Goal: Book appointment/travel/reservation

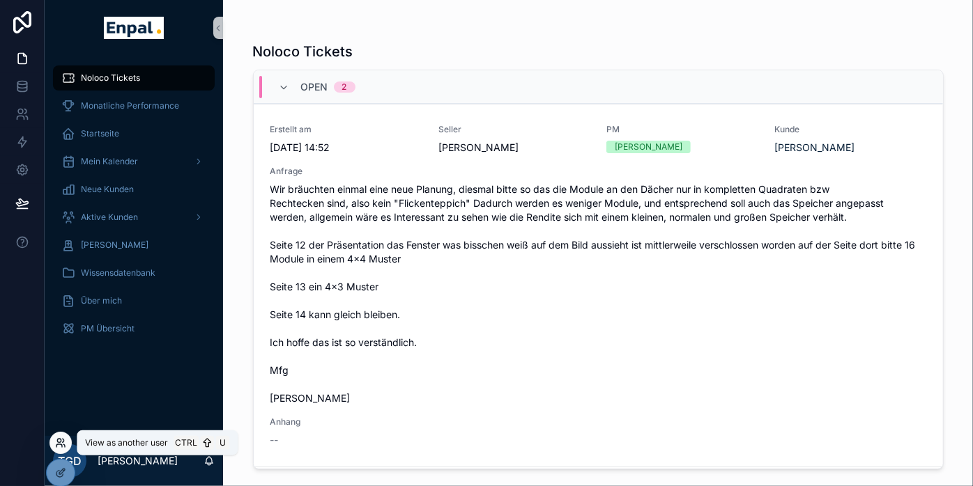
click at [61, 447] on icon at bounding box center [60, 443] width 11 height 11
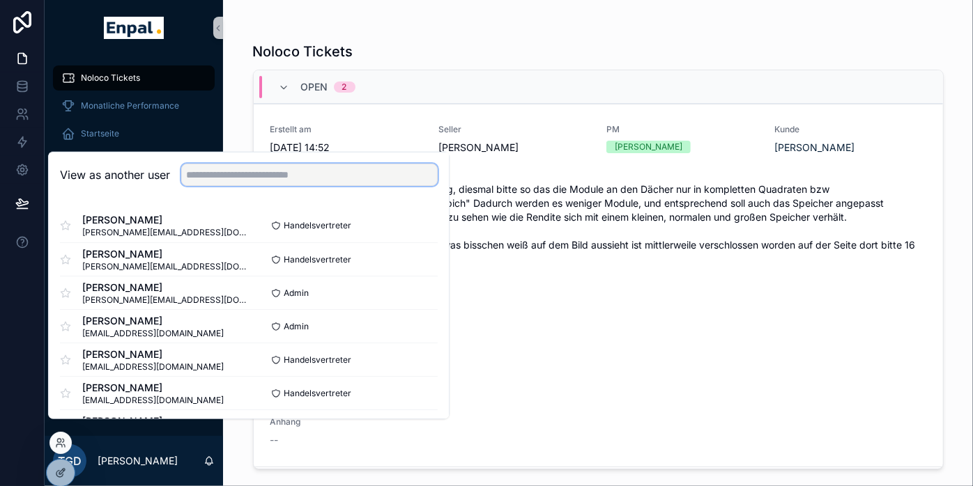
click at [236, 184] on input "text" at bounding box center [309, 175] width 256 height 22
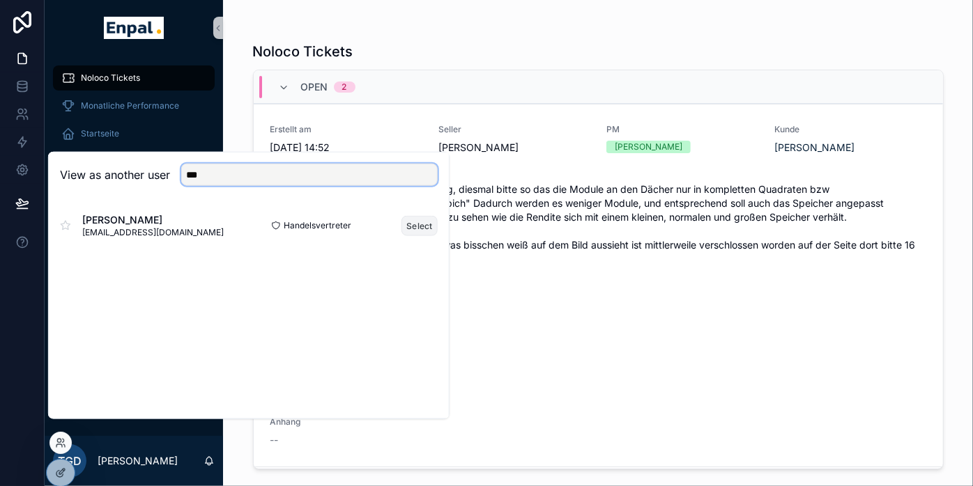
type input "***"
click at [412, 235] on button "Select" at bounding box center [419, 225] width 36 height 20
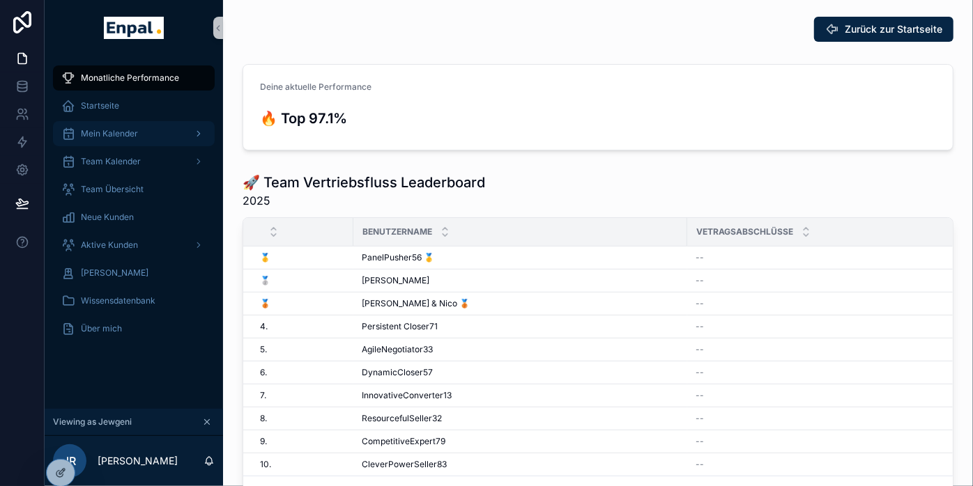
click at [104, 139] on div "Mein Kalender" at bounding box center [133, 134] width 145 height 22
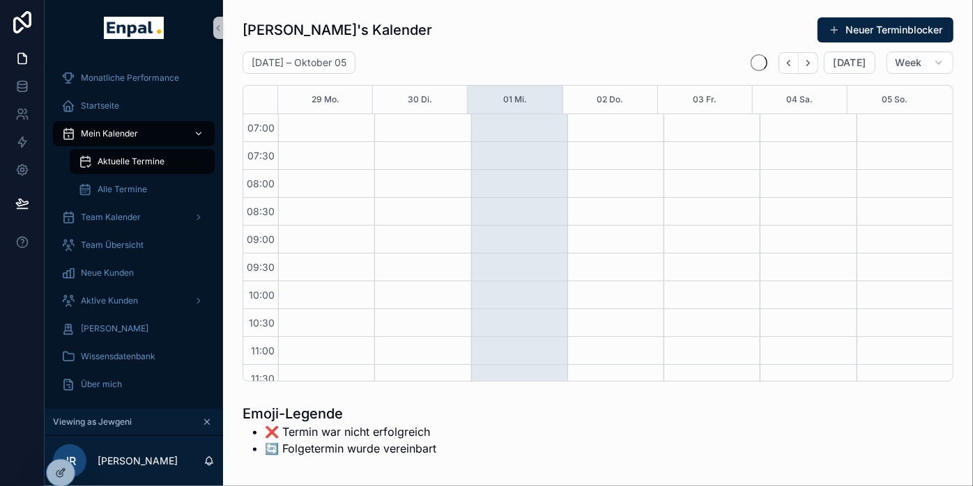
scroll to position [390, 0]
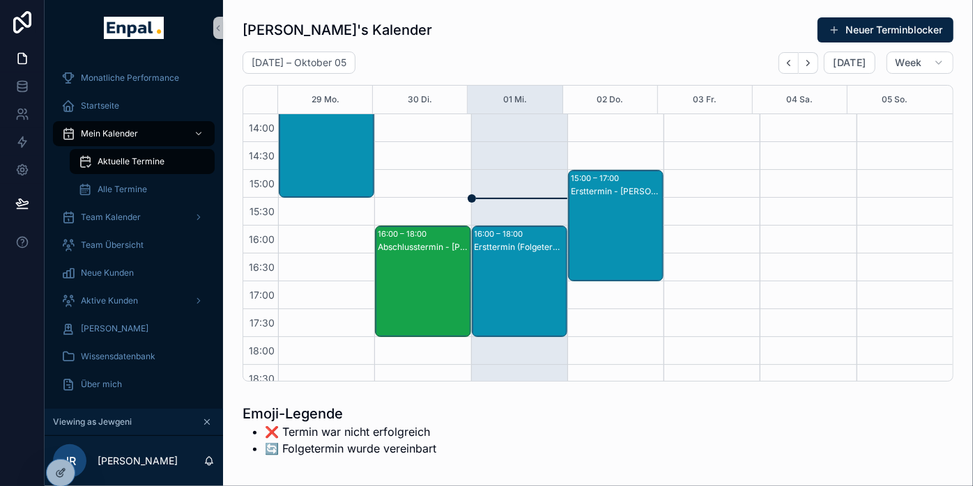
click at [508, 263] on div "Ersttermin (Folgetermin) - helmut boos" at bounding box center [519, 295] width 91 height 109
